Goal: Transaction & Acquisition: Purchase product/service

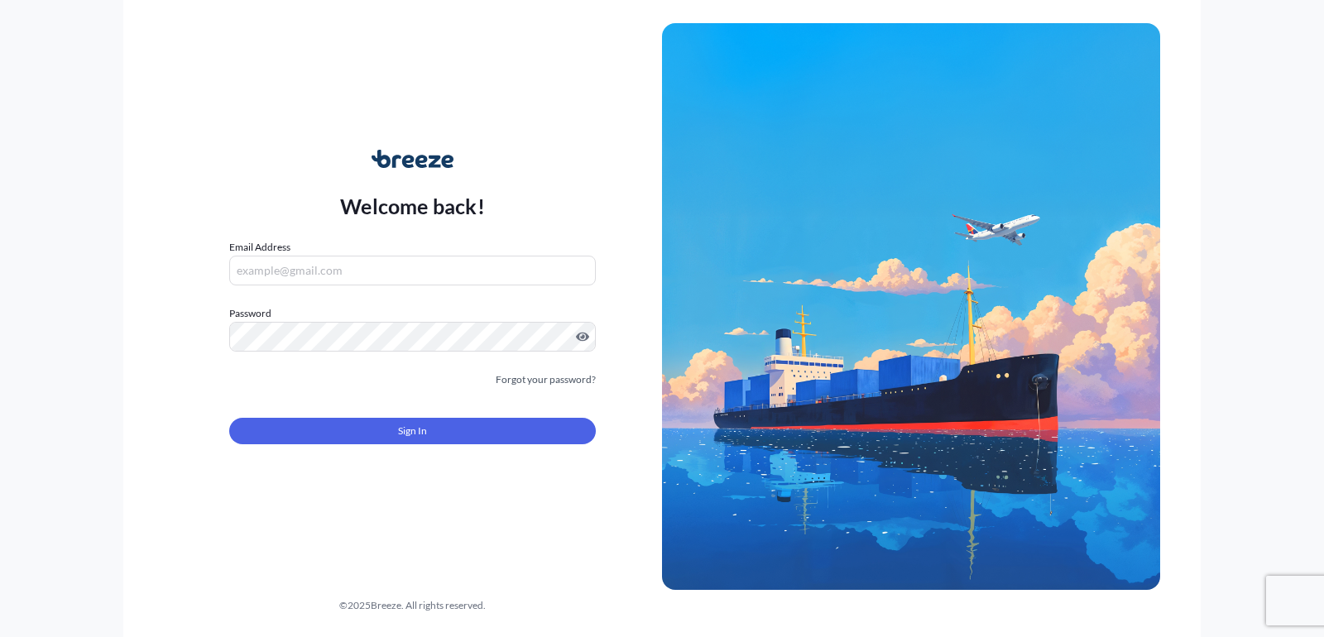
click at [333, 276] on input "Email Address" at bounding box center [412, 271] width 367 height 30
type input "[EMAIL_ADDRESS][DOMAIN_NAME]"
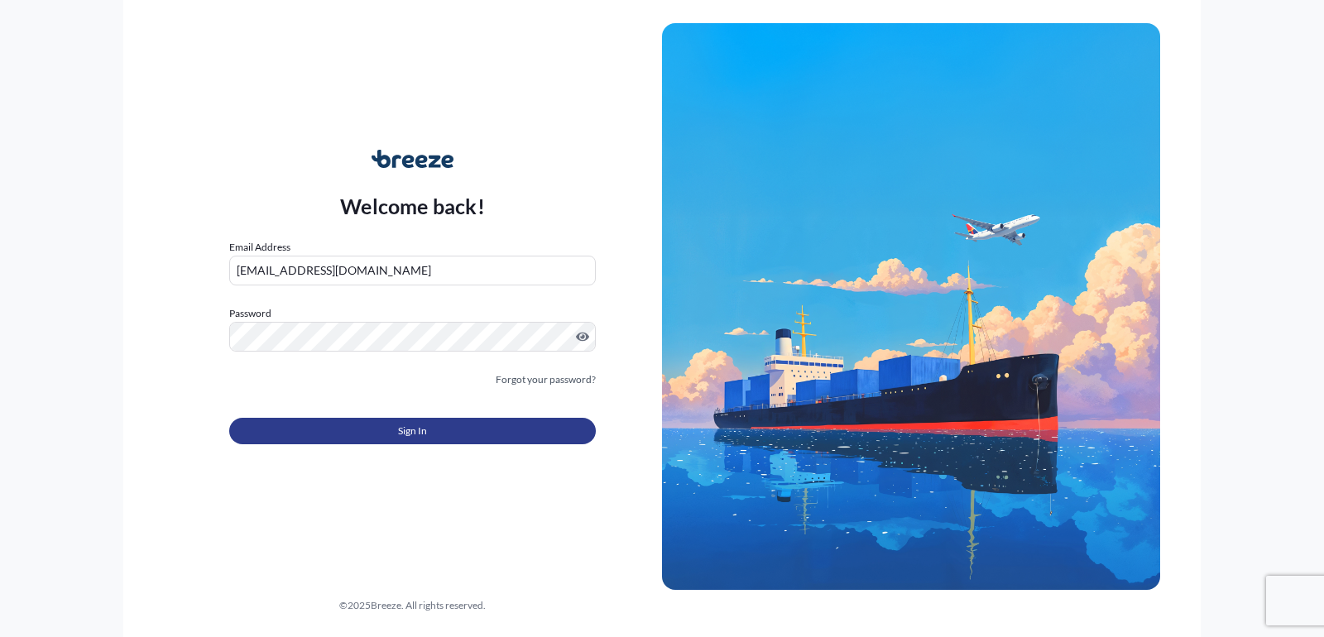
click at [405, 430] on span "Sign In" at bounding box center [412, 431] width 29 height 17
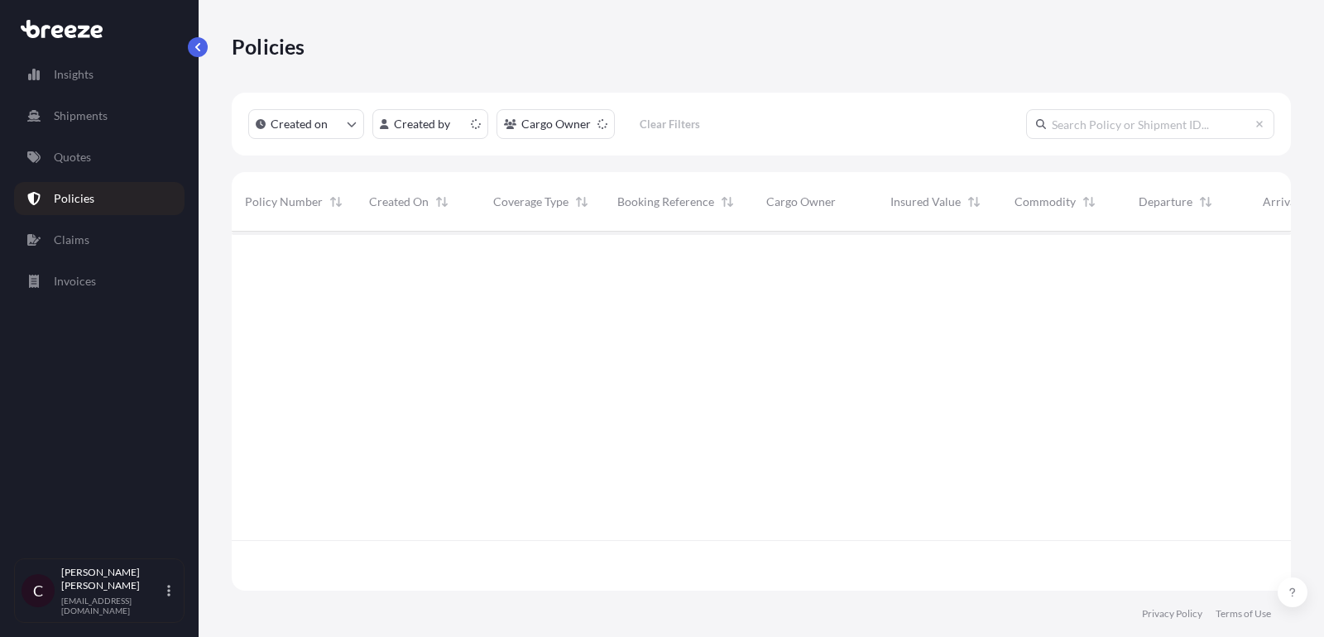
scroll to position [368, 1059]
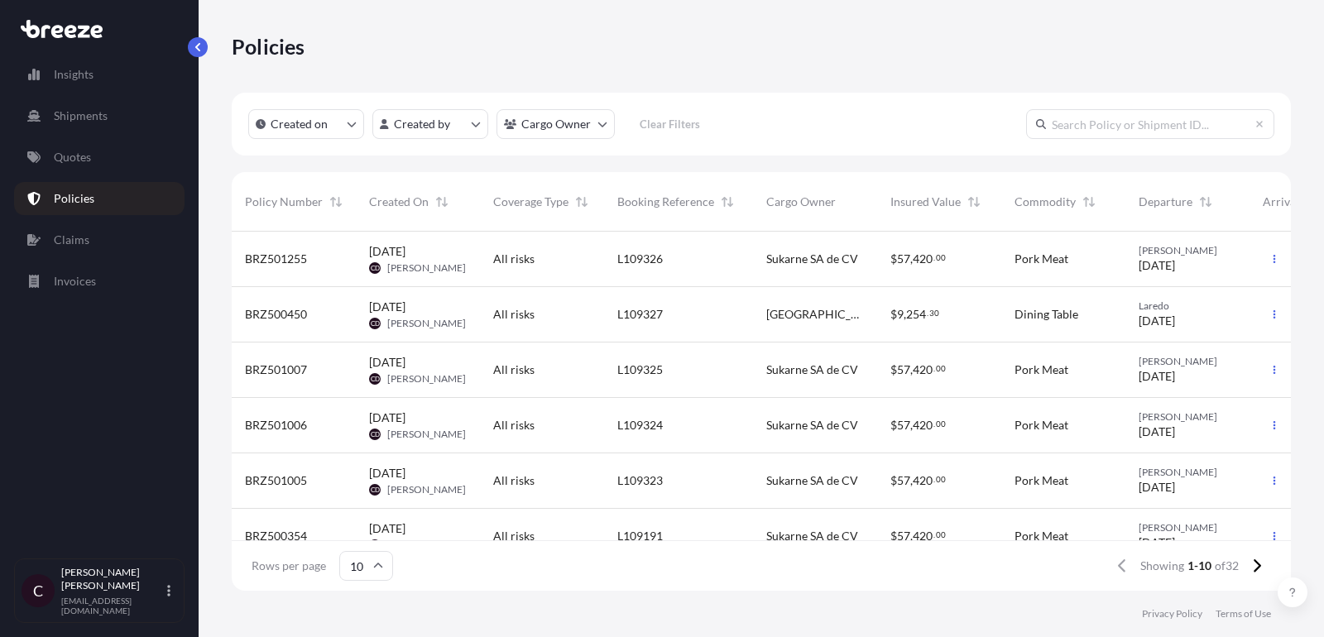
click at [81, 168] on link "Quotes" at bounding box center [99, 157] width 170 height 33
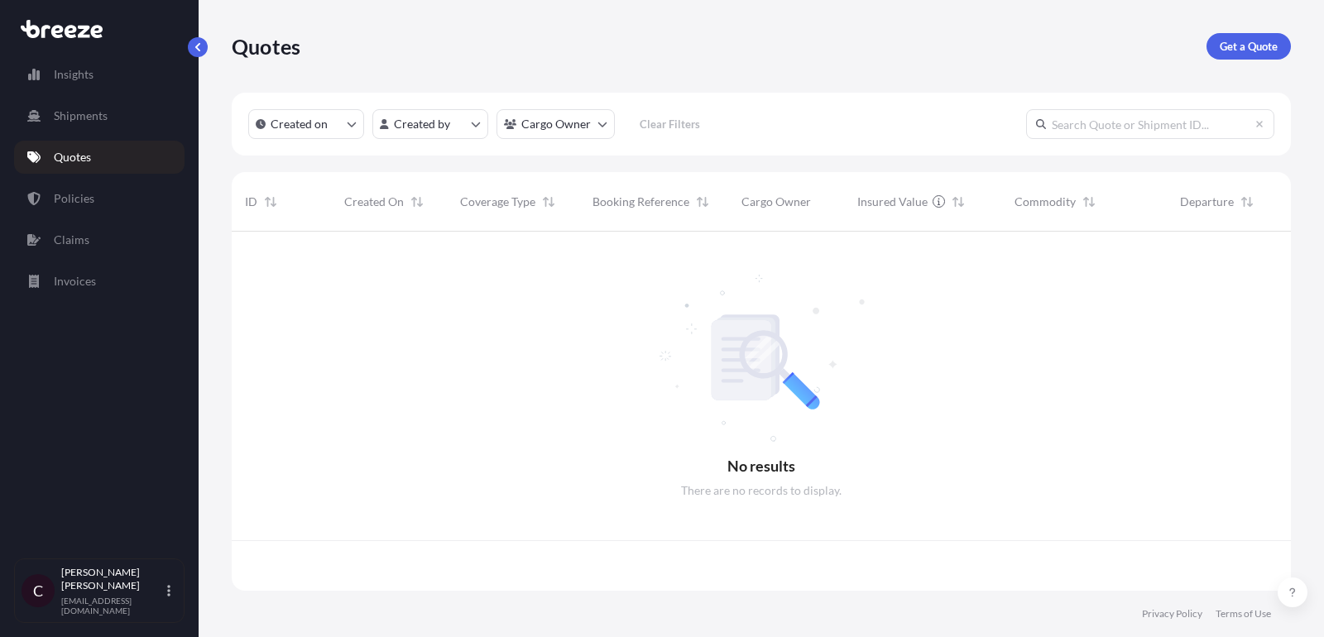
scroll to position [368, 1059]
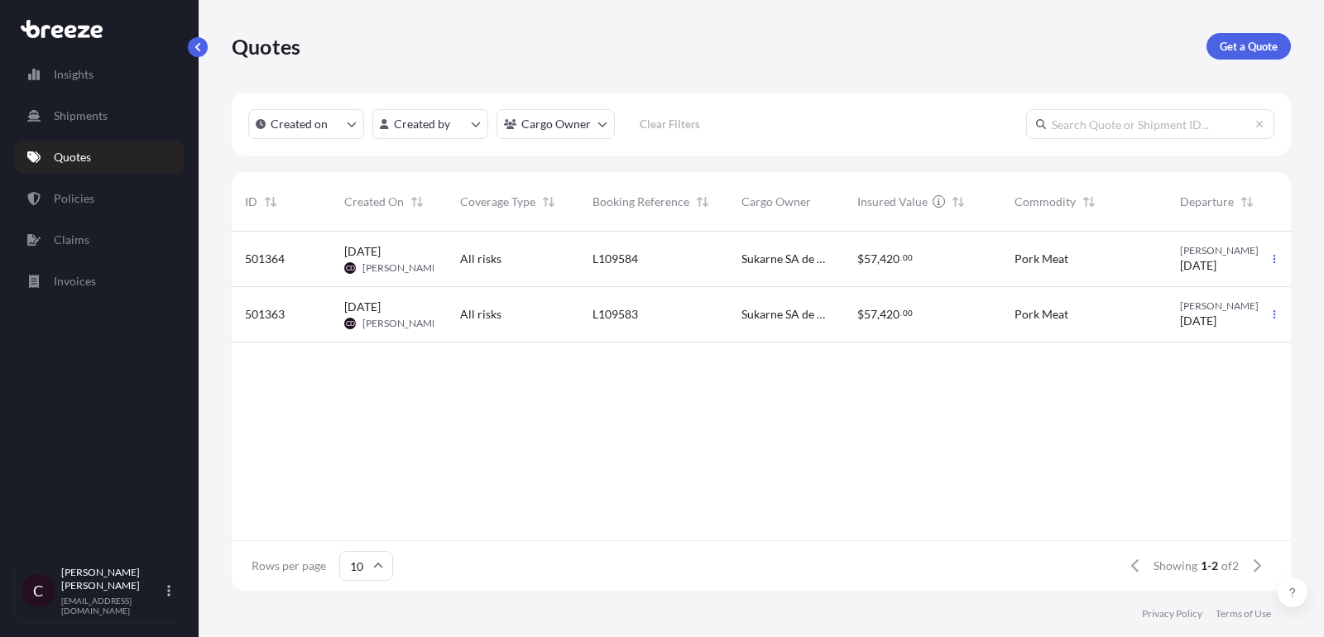
click at [725, 325] on div "L109583" at bounding box center [653, 314] width 149 height 55
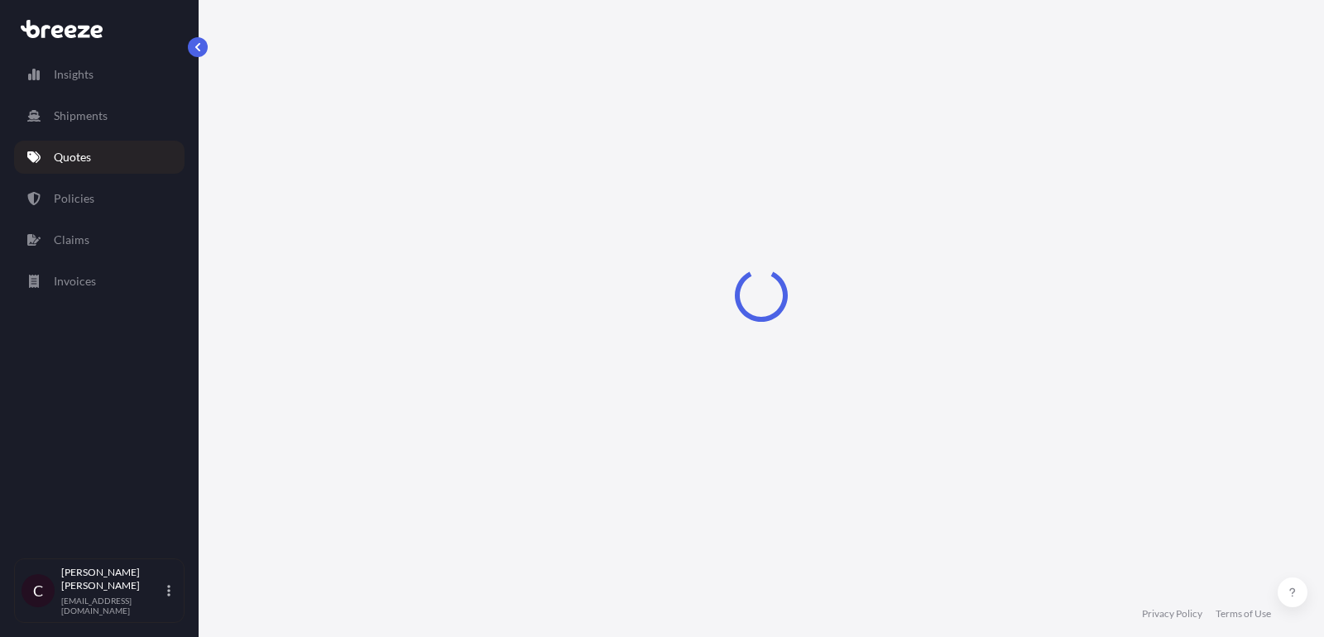
select select "Road"
select select "2"
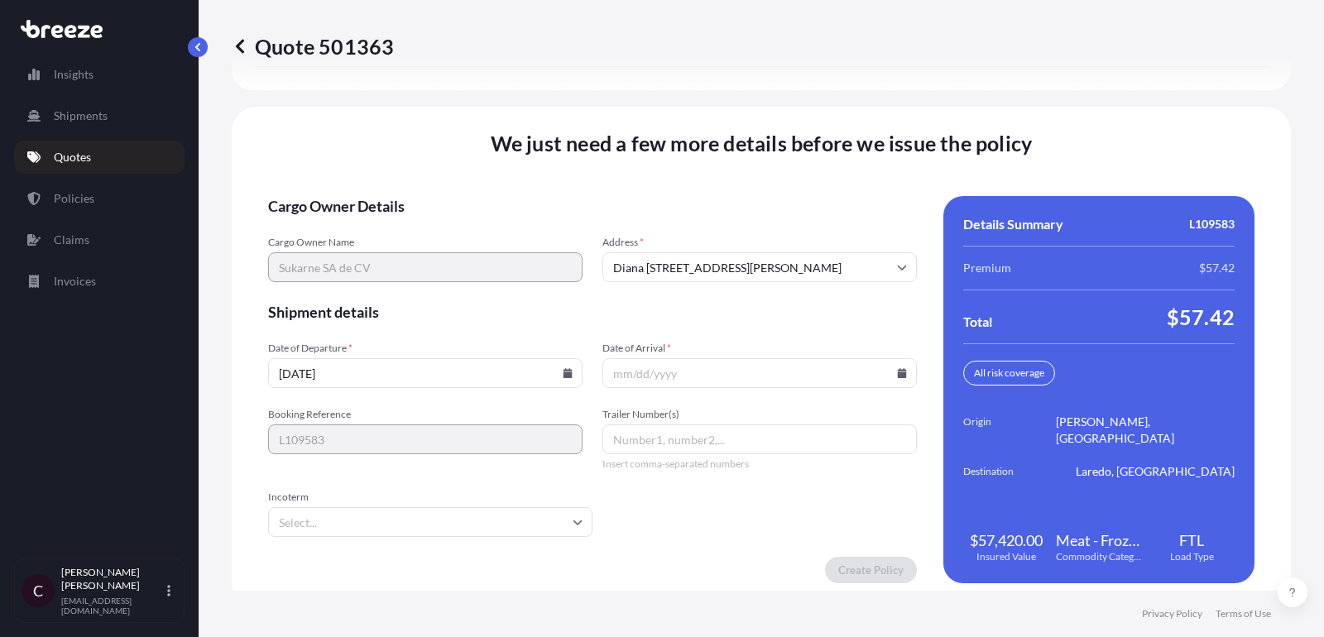
scroll to position [2458, 0]
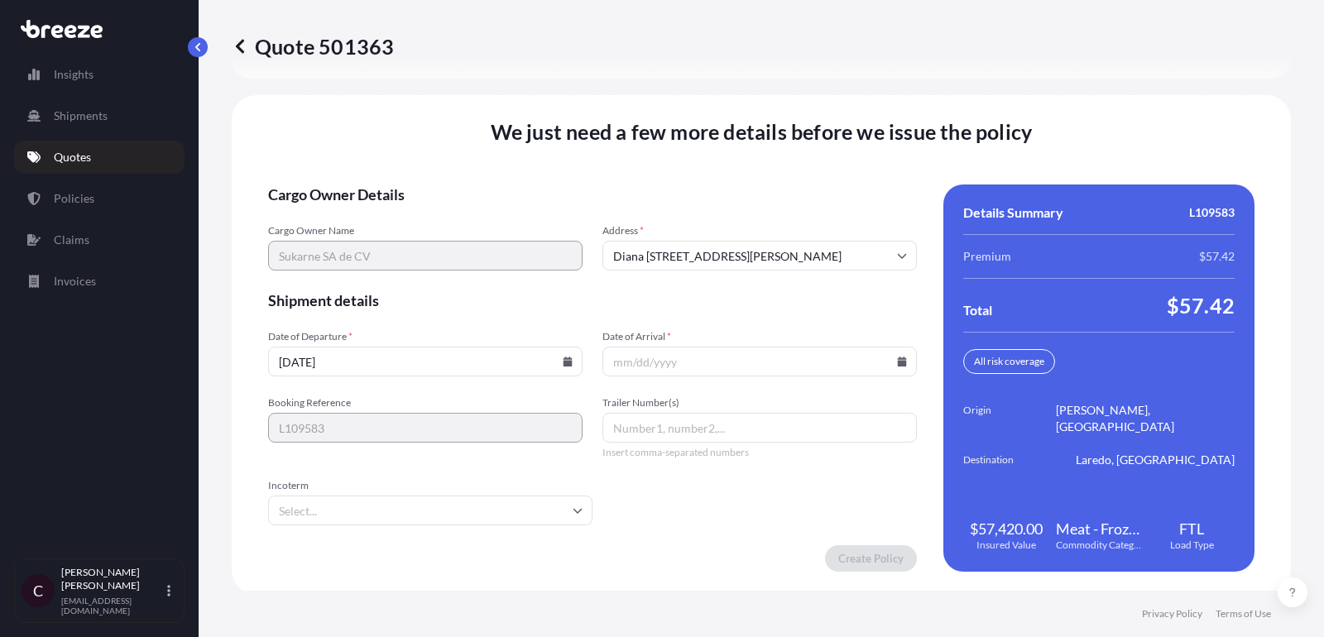
click at [698, 413] on input "Trailer Number(s)" at bounding box center [759, 428] width 314 height 30
paste input "K144"
type input "K144"
click at [568, 350] on input "[DATE]" at bounding box center [425, 362] width 314 height 30
click at [549, 362] on input "[DATE]" at bounding box center [425, 362] width 314 height 30
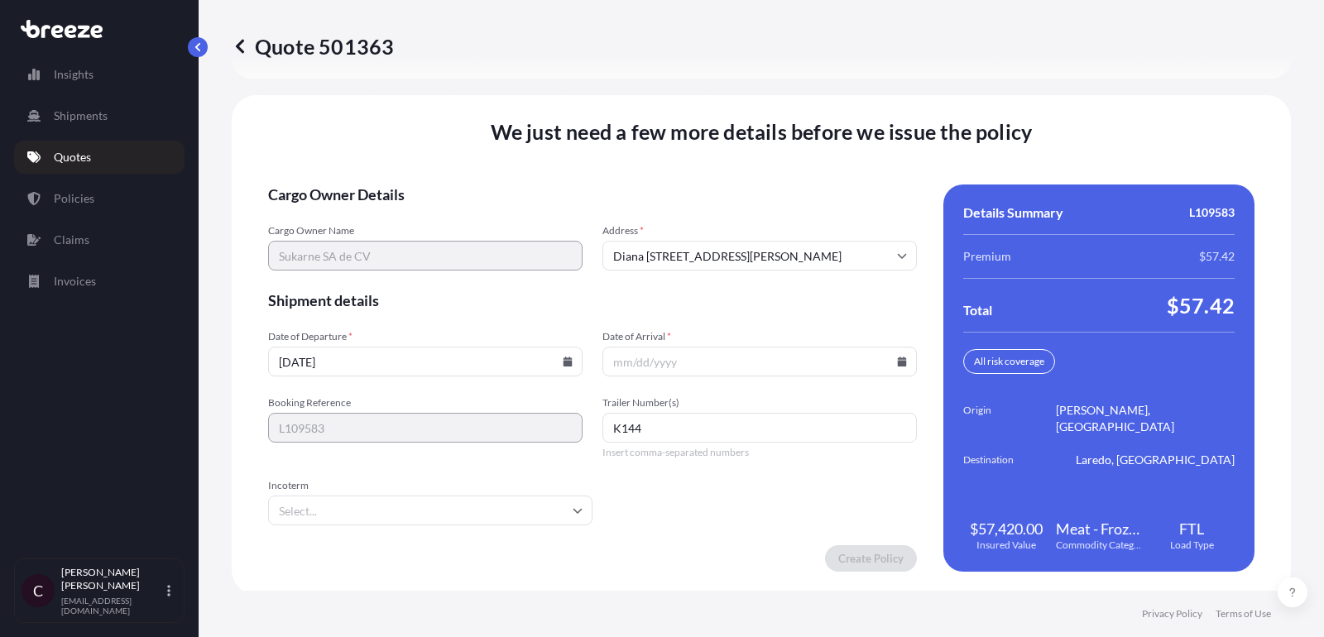
click at [568, 357] on icon at bounding box center [567, 362] width 9 height 10
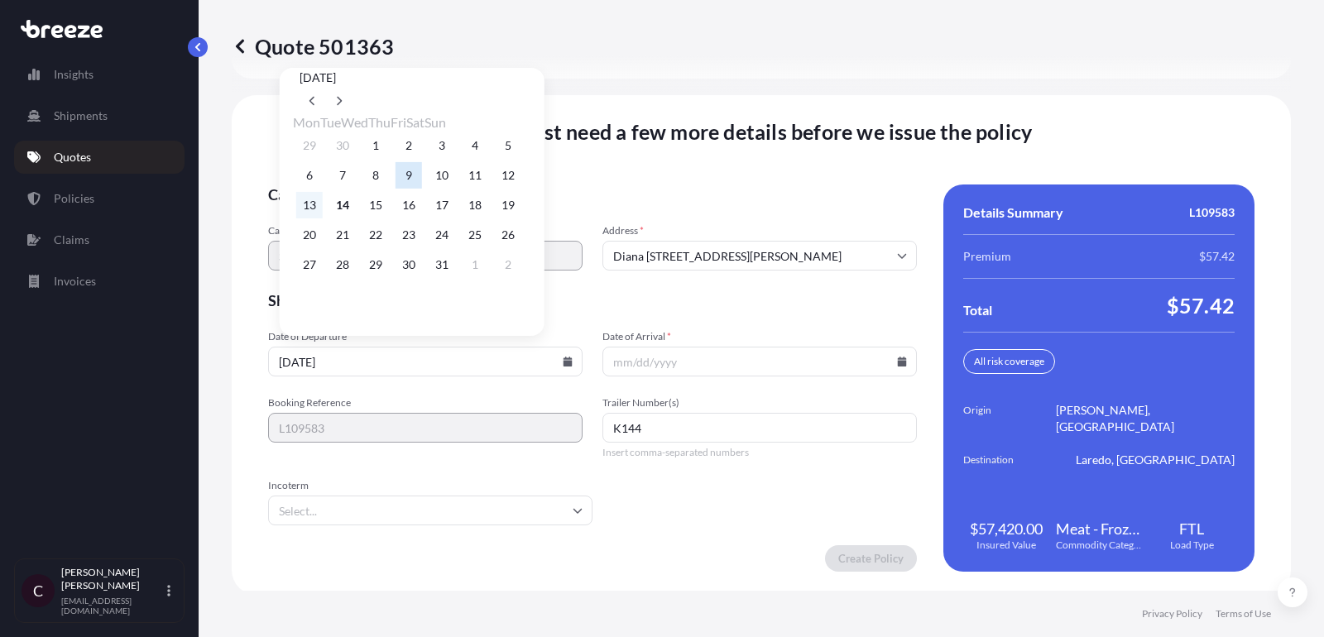
click at [315, 211] on button "13" at bounding box center [309, 205] width 26 height 26
type input "[DATE]"
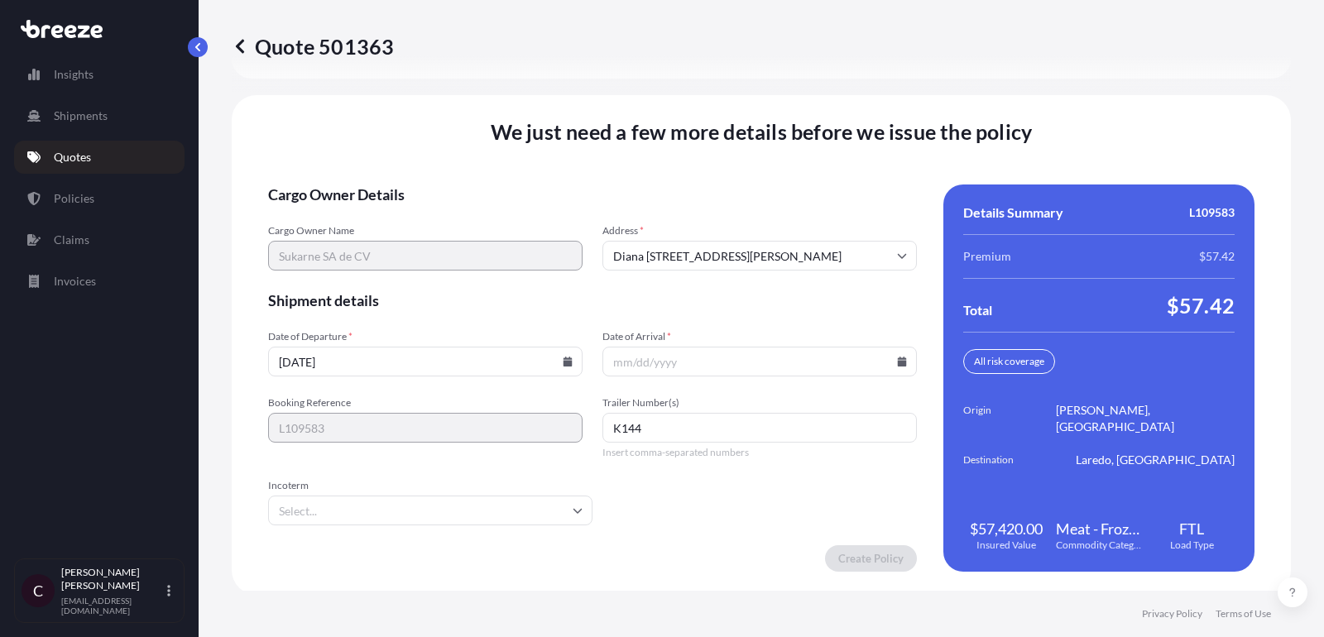
click at [895, 354] on input "Date of Arrival *" at bounding box center [759, 362] width 314 height 30
click at [904, 357] on icon at bounding box center [902, 362] width 9 height 10
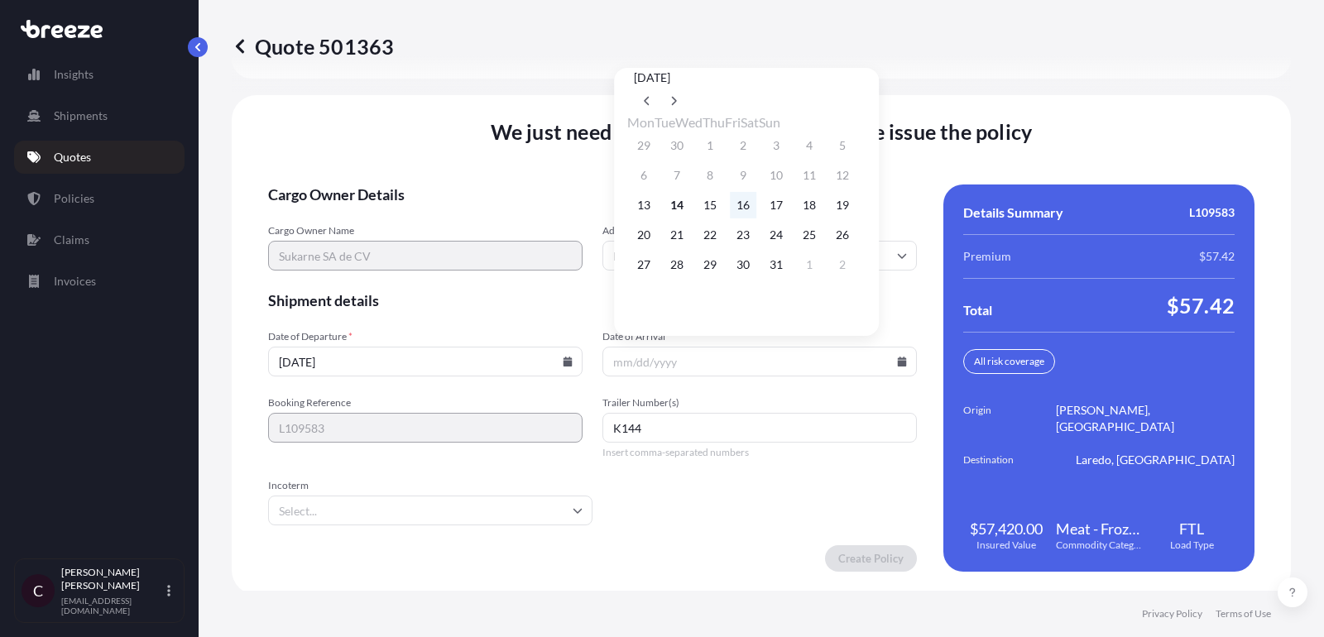
click at [755, 214] on button "16" at bounding box center [743, 205] width 26 height 26
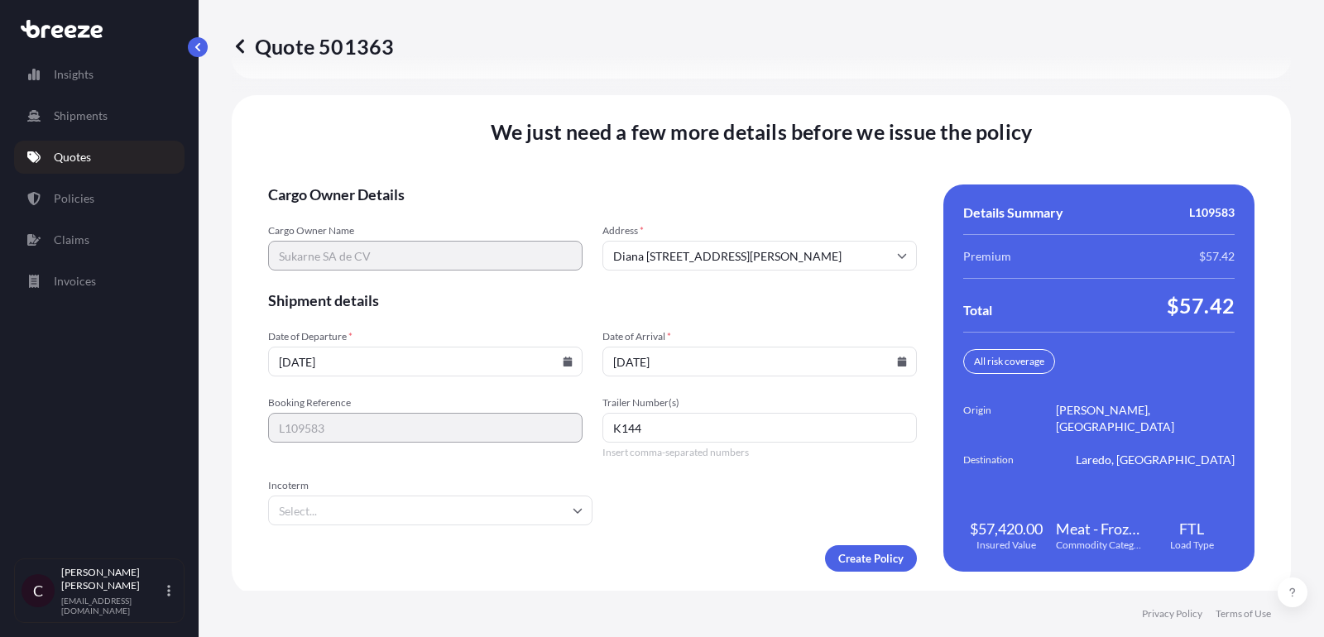
type input "[DATE]"
click at [417, 496] on input "Incoterm" at bounding box center [430, 511] width 324 height 30
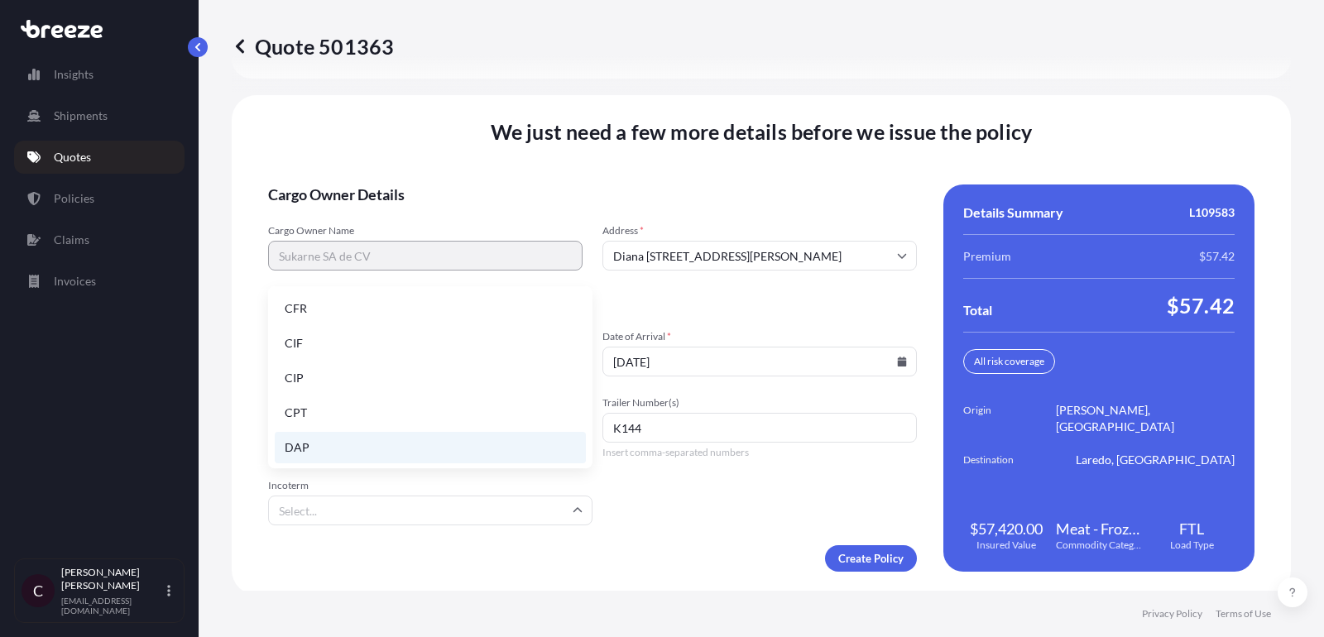
click at [437, 438] on li "DAP" at bounding box center [430, 447] width 311 height 31
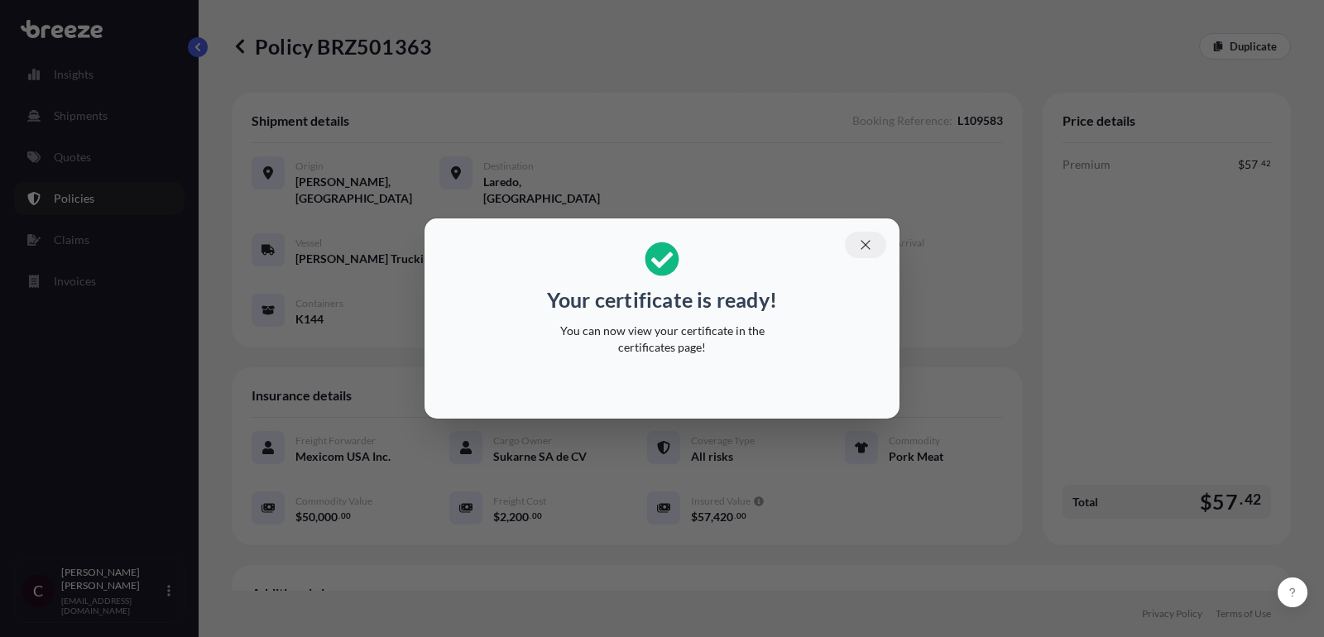
click at [860, 240] on icon "button" at bounding box center [865, 244] width 15 height 15
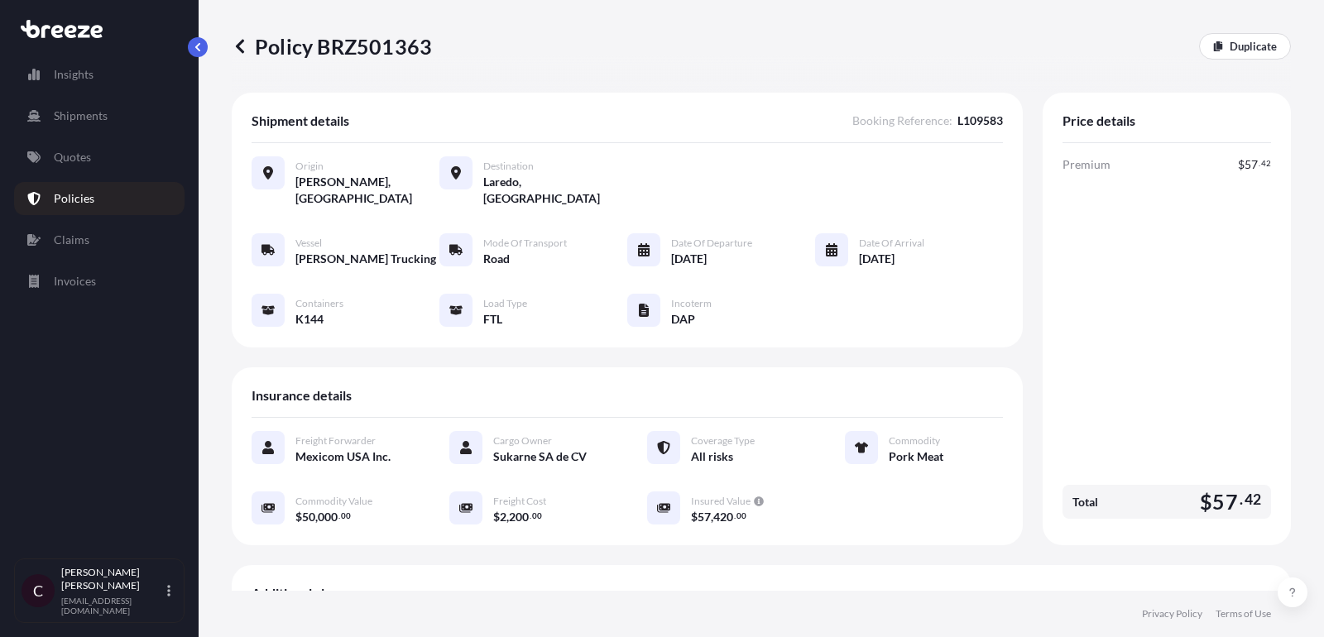
click at [574, 396] on div "Insurance details" at bounding box center [627, 402] width 751 height 31
click at [129, 150] on link "Quotes" at bounding box center [99, 157] width 170 height 33
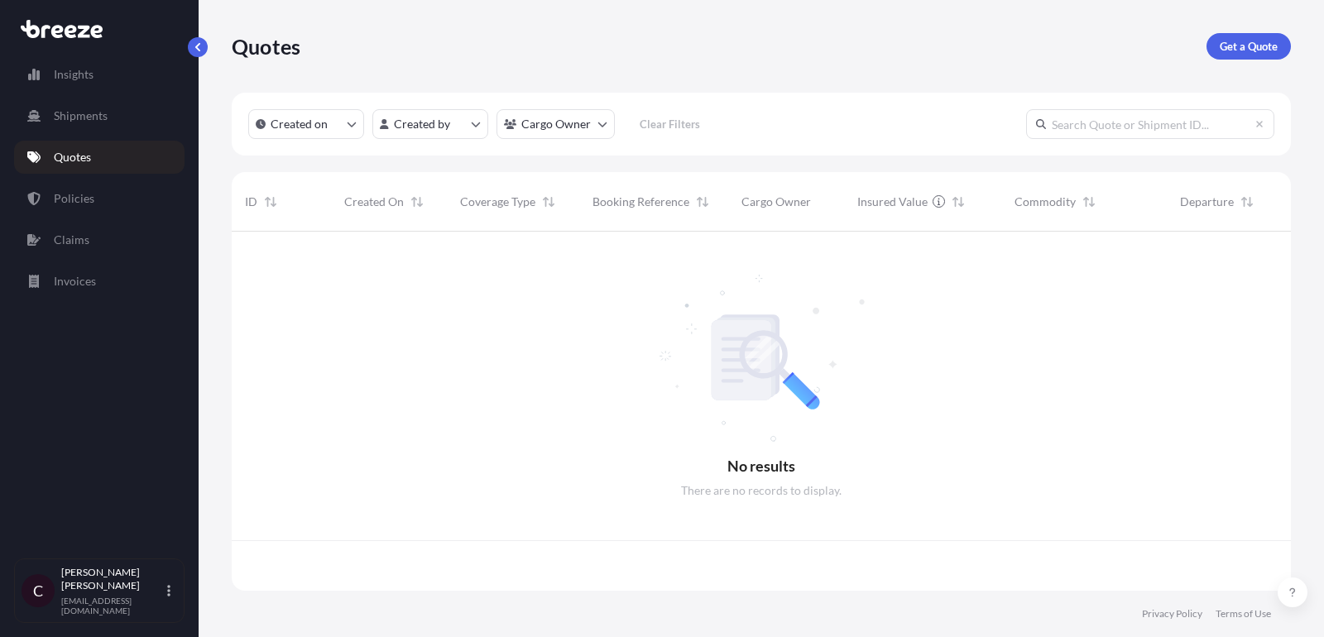
scroll to position [368, 1059]
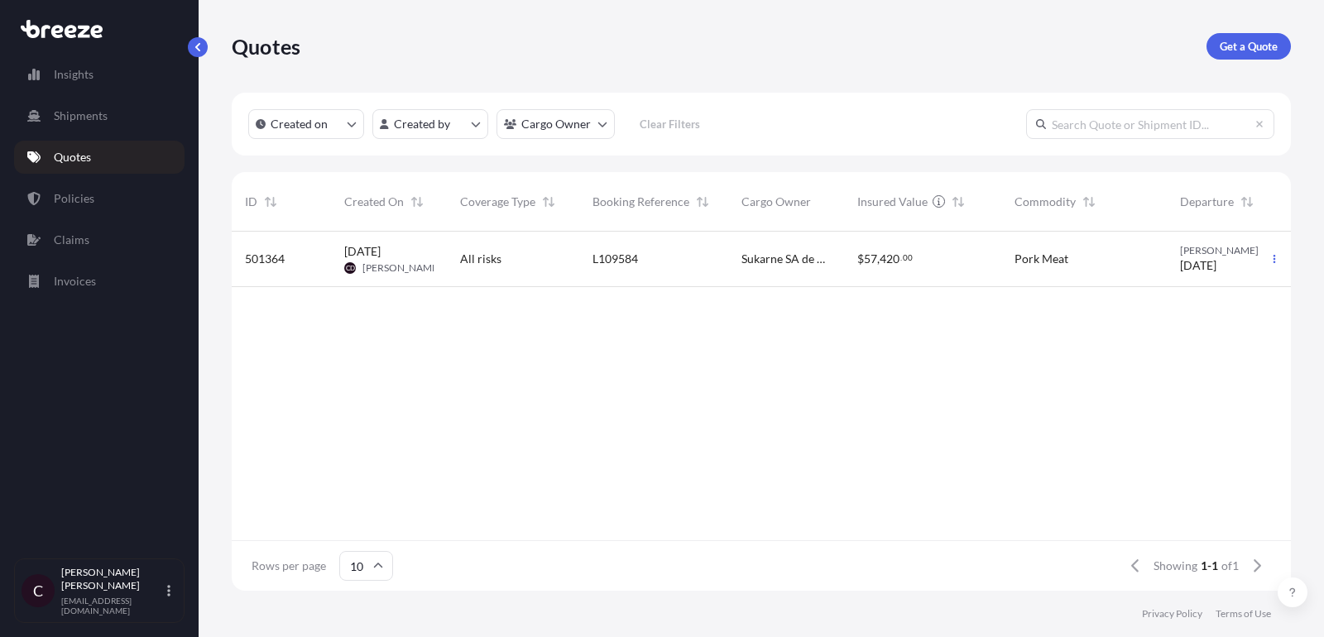
click at [742, 252] on span "Sukarne SA de CV" at bounding box center [785, 259] width 89 height 17
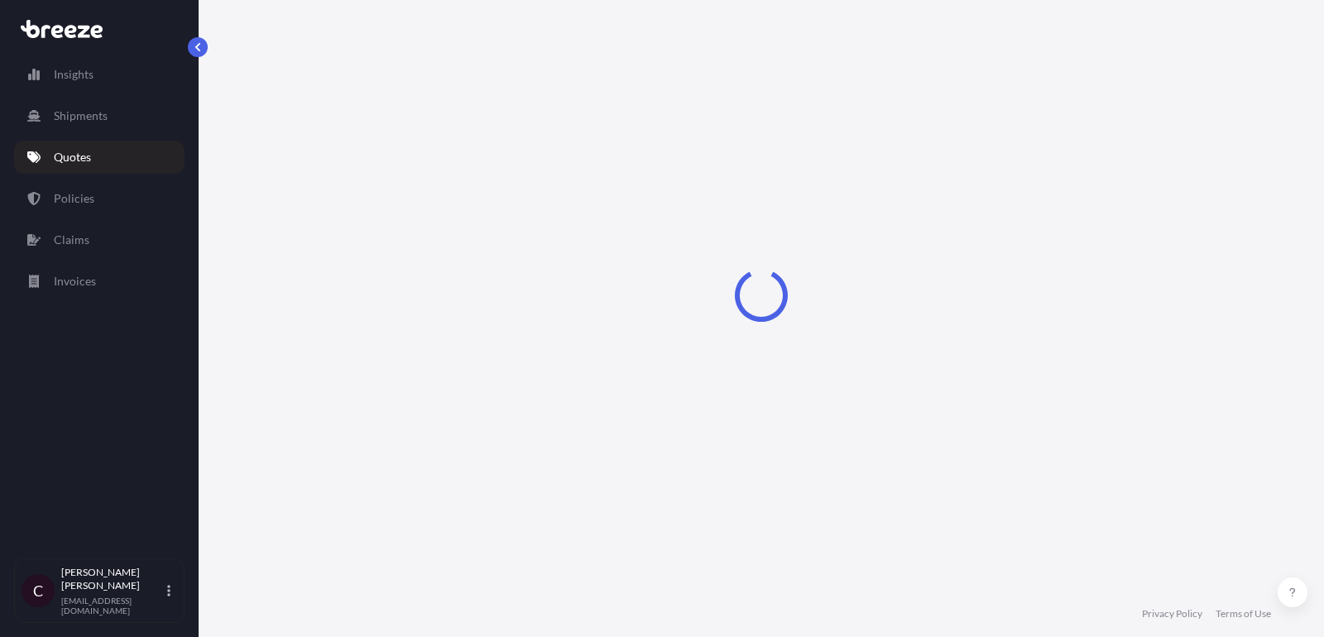
select select "Road"
select select "2"
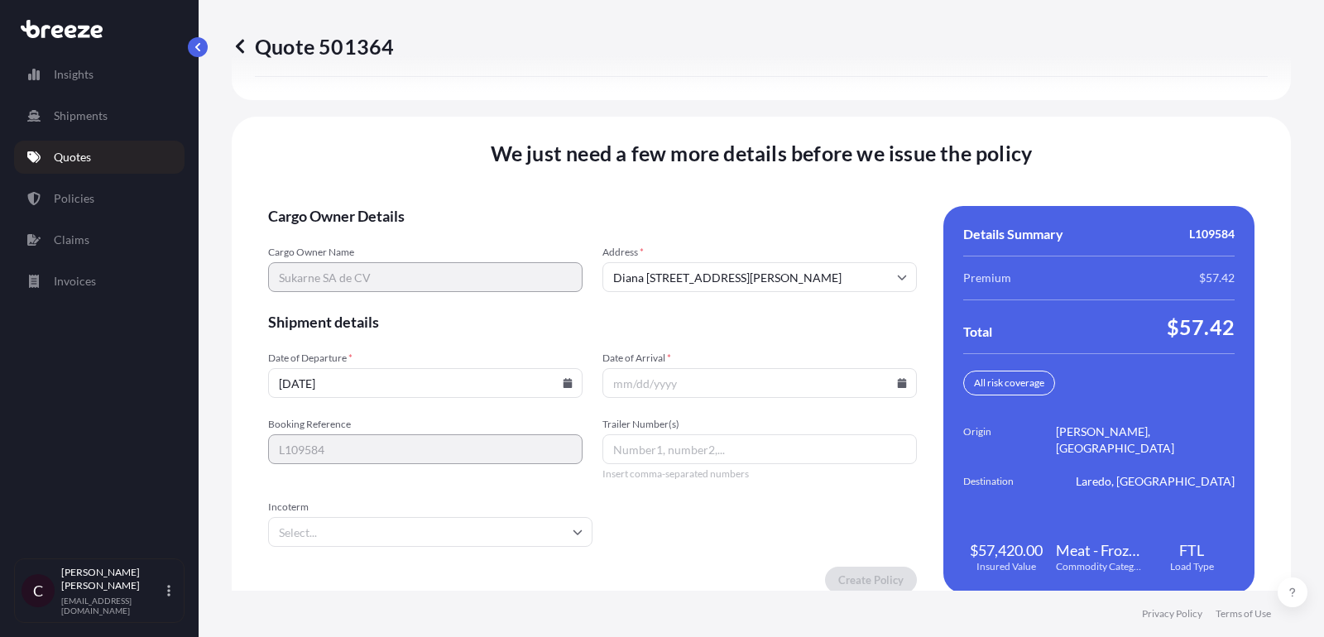
scroll to position [2458, 0]
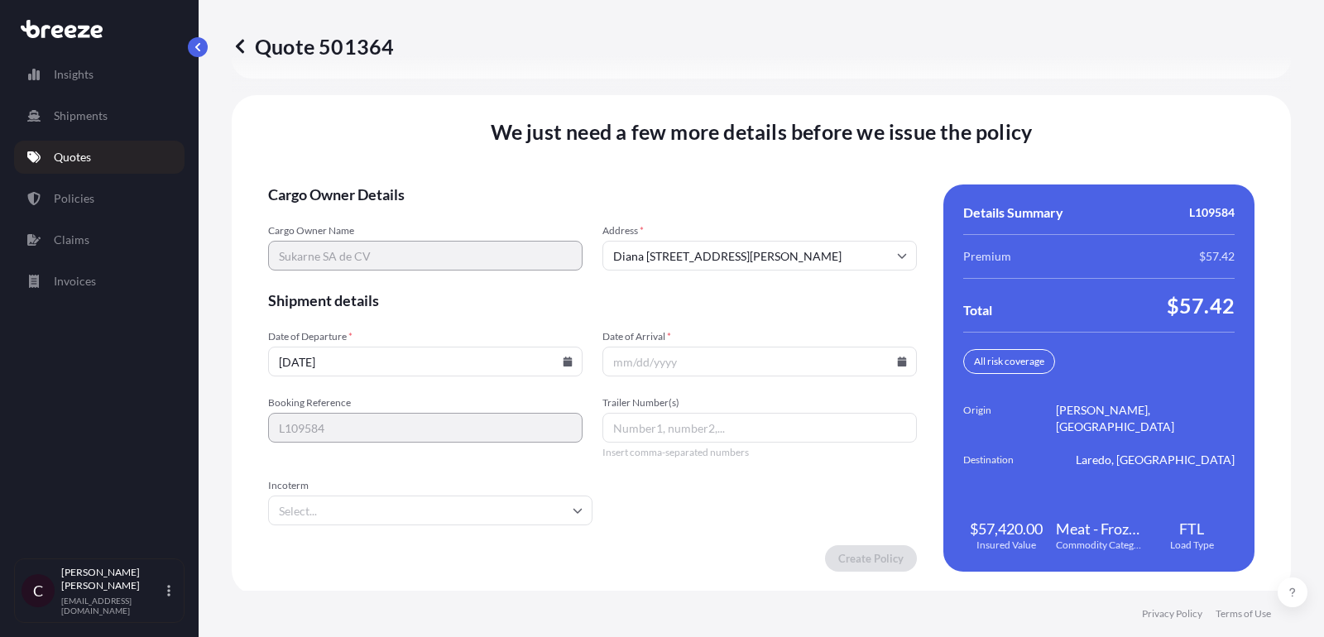
click at [654, 426] on input "Trailer Number(s)" at bounding box center [759, 428] width 314 height 30
paste input "K256"
type input "K256"
click at [573, 359] on input "[DATE]" at bounding box center [425, 362] width 314 height 30
click at [566, 358] on icon at bounding box center [567, 362] width 9 height 10
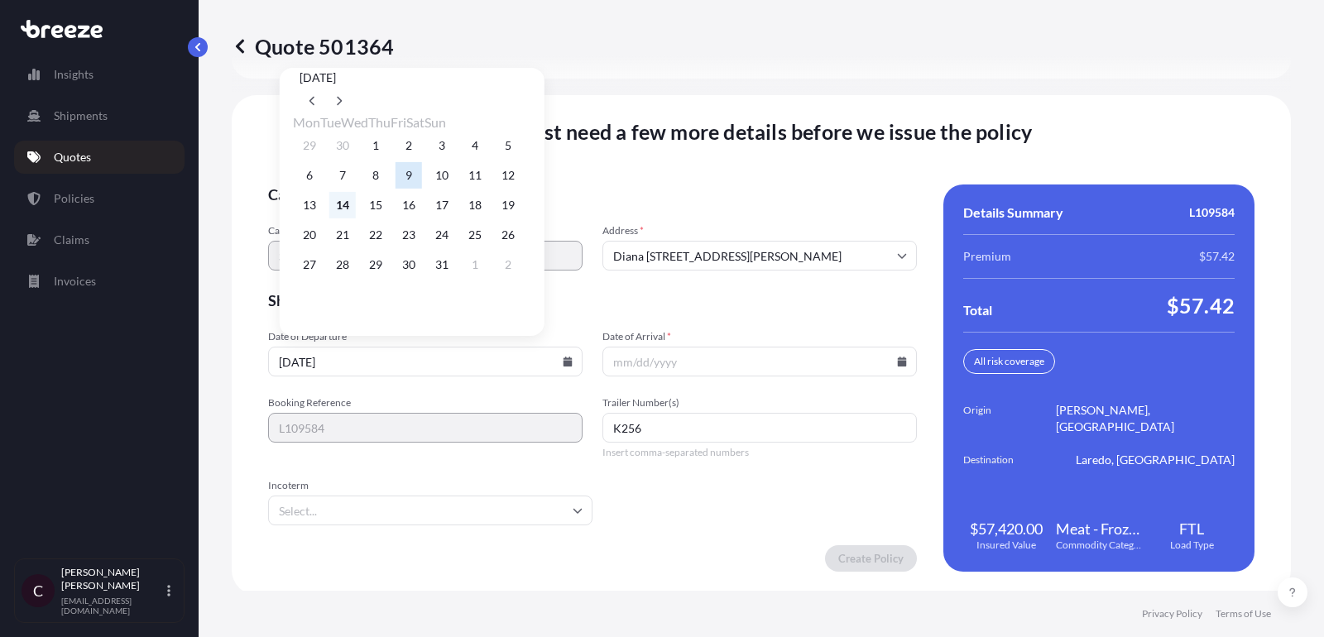
click at [349, 210] on button "14" at bounding box center [342, 205] width 26 height 26
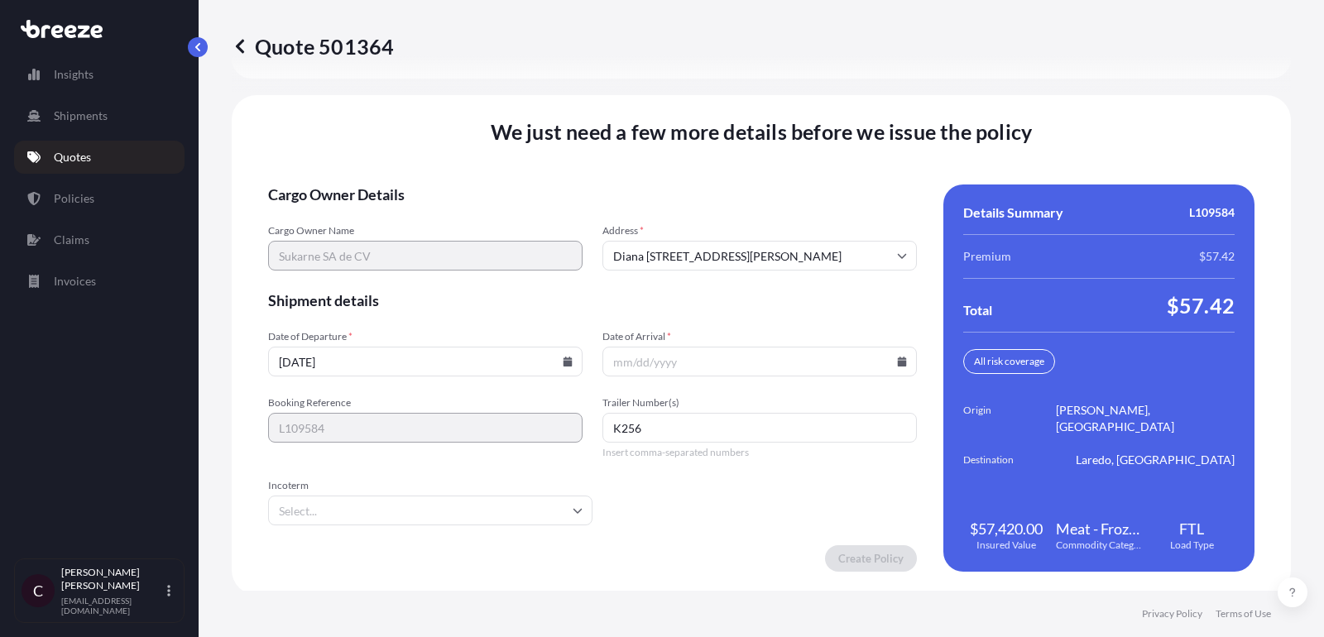
type input "[DATE]"
click at [903, 352] on input "Date of Arrival *" at bounding box center [759, 362] width 314 height 30
click at [900, 359] on icon at bounding box center [902, 362] width 9 height 10
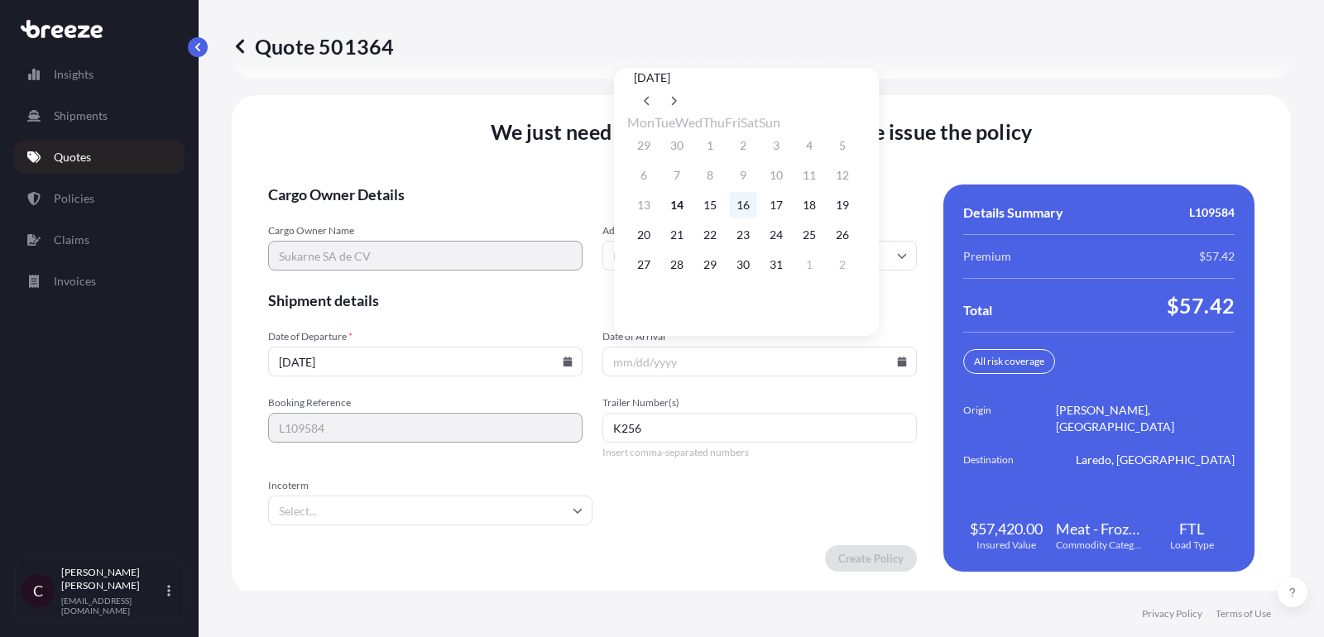
click at [756, 206] on button "16" at bounding box center [743, 205] width 26 height 26
type input "[DATE]"
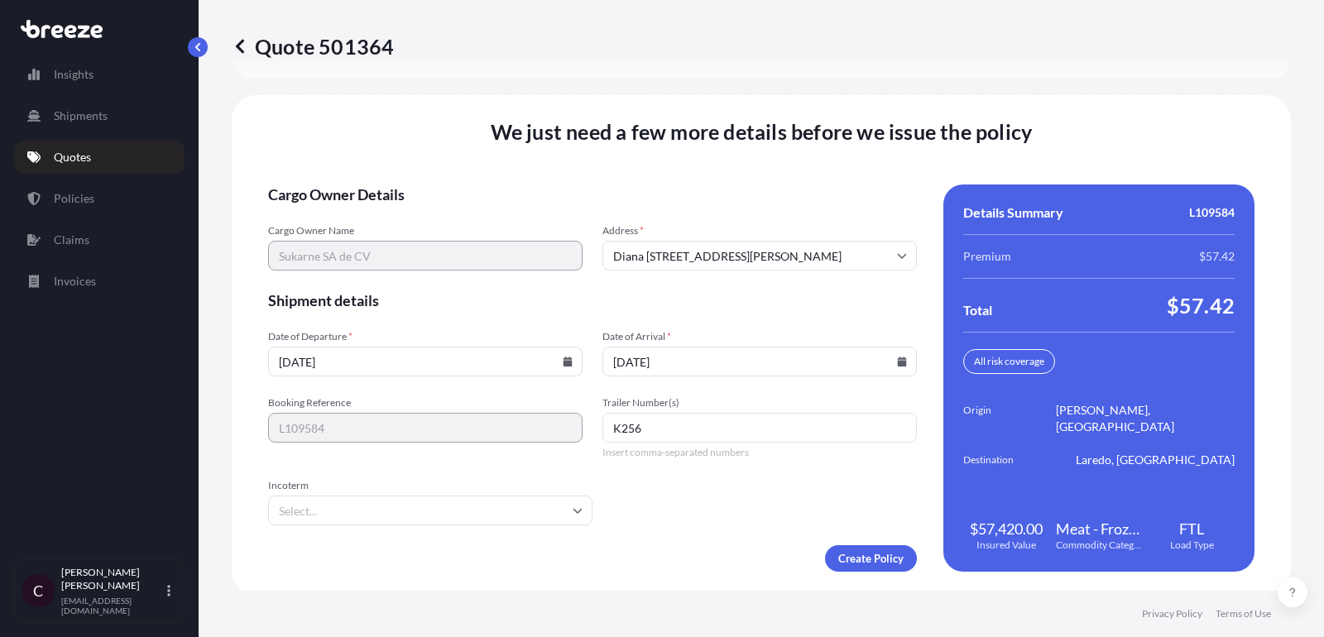
click at [544, 481] on span "Incoterm" at bounding box center [430, 485] width 324 height 13
click at [544, 496] on input "Incoterm" at bounding box center [430, 511] width 324 height 30
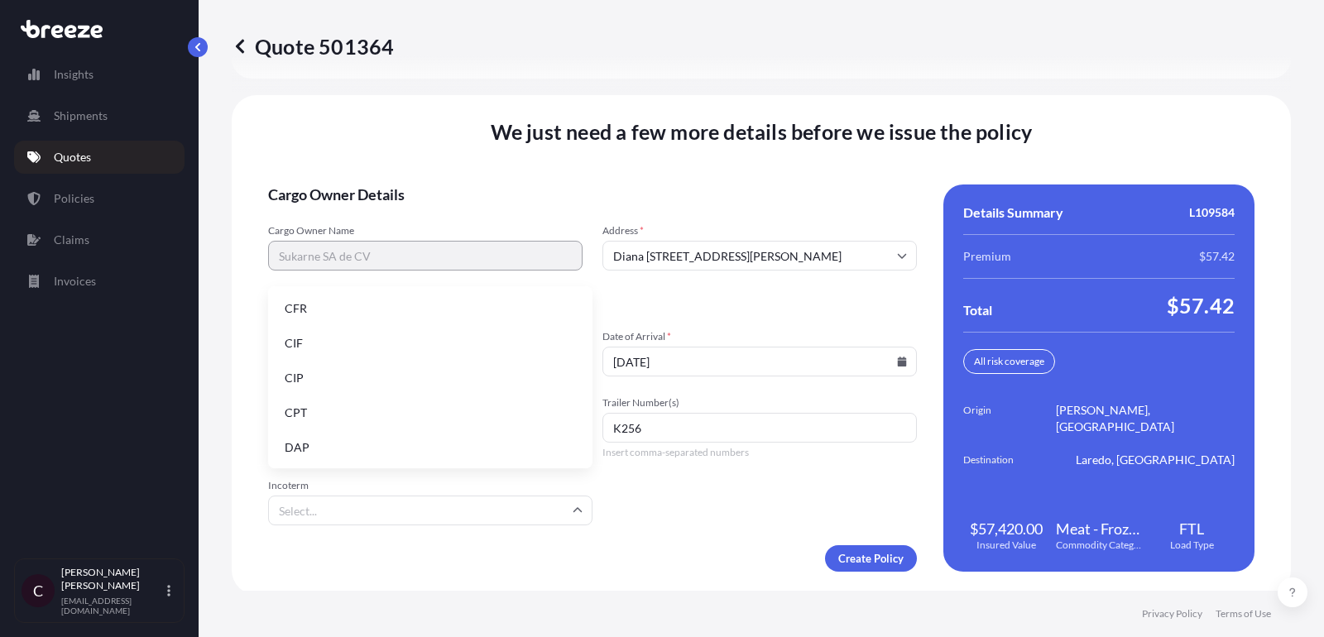
click at [530, 515] on input "Incoterm" at bounding box center [430, 511] width 324 height 30
click at [472, 439] on li "DAP" at bounding box center [430, 447] width 311 height 31
